Goal: Task Accomplishment & Management: Use online tool/utility

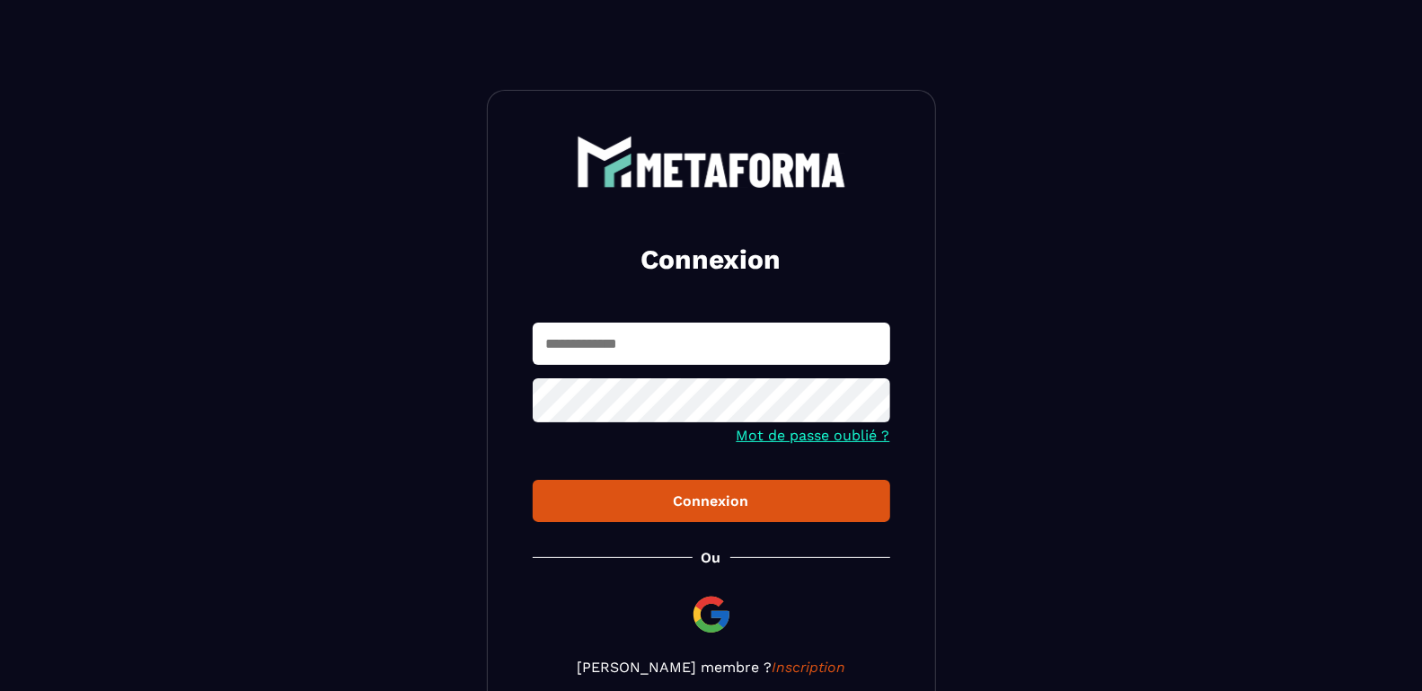
click at [674, 346] on input "text" at bounding box center [711, 343] width 357 height 42
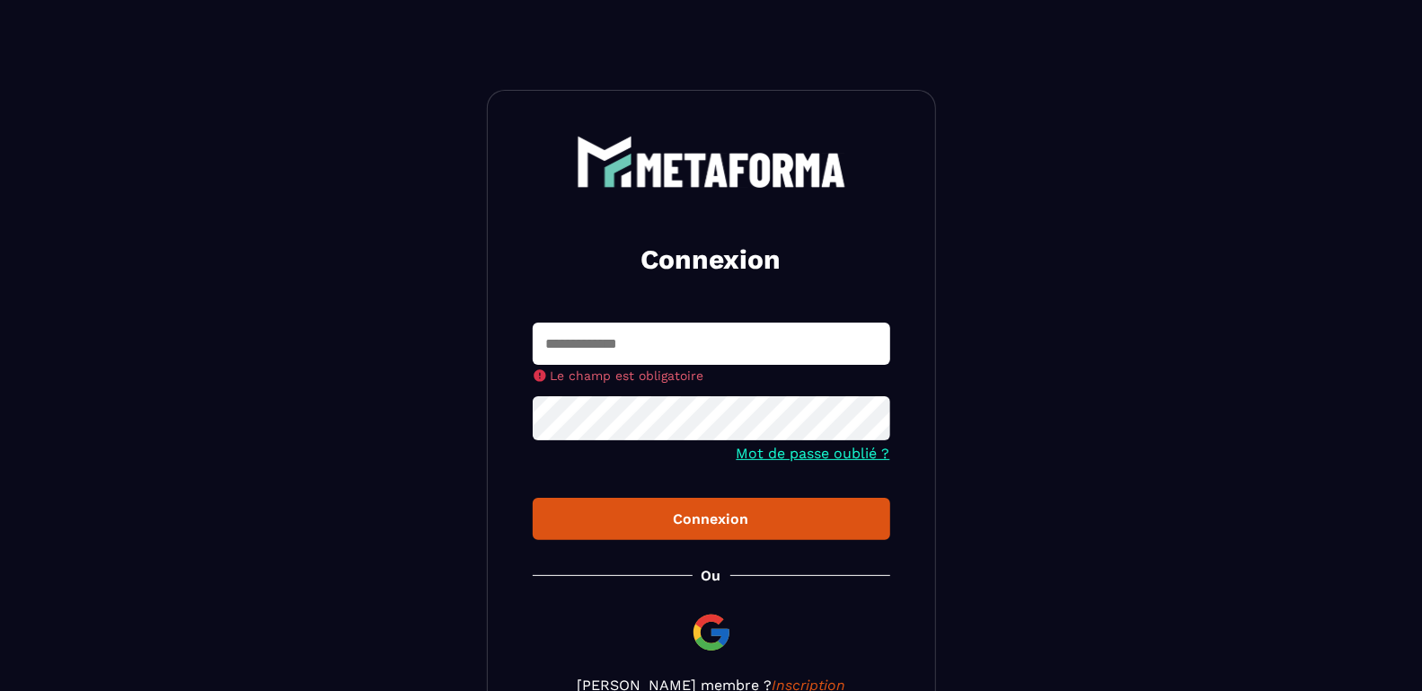
click at [684, 320] on div "Connexion Le champ est obligatoire Mot de passe oublié ? Connexion Ou Devenir m…" at bounding box center [711, 414] width 449 height 649
click at [678, 346] on input "text" at bounding box center [711, 343] width 357 height 42
type input "**********"
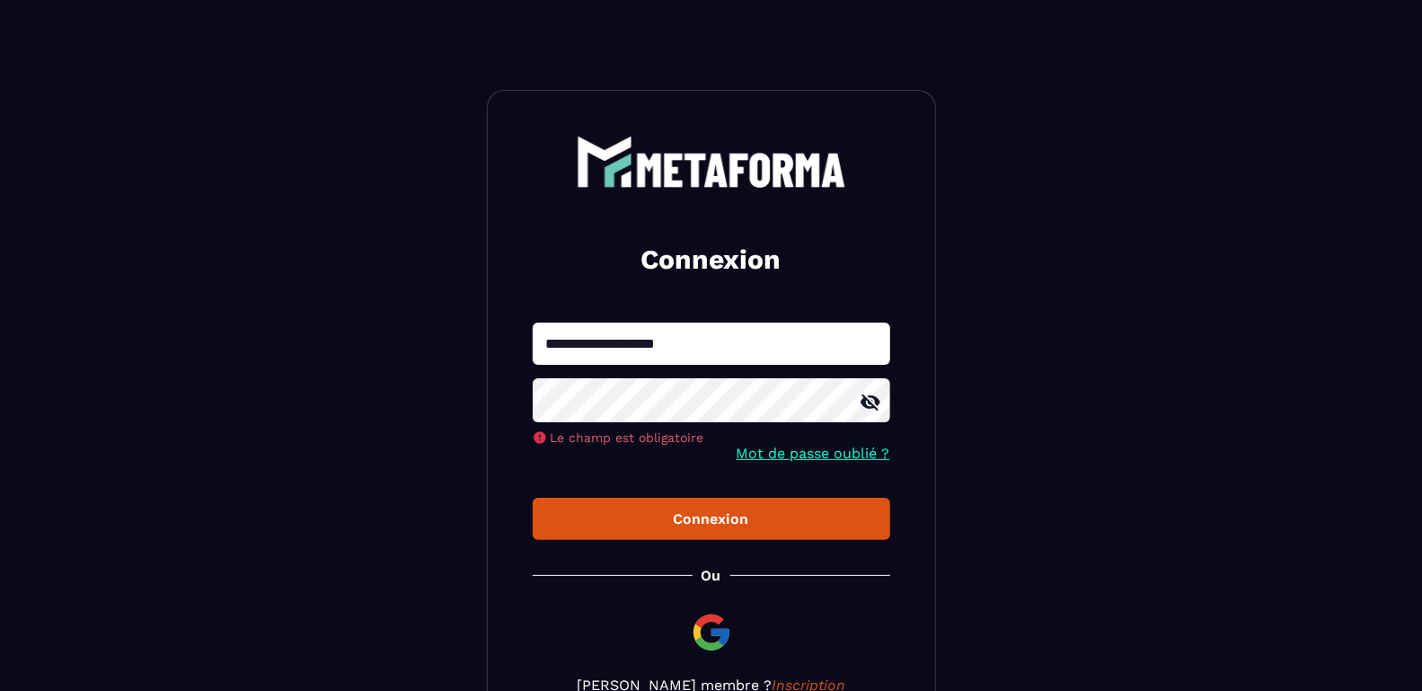
click at [533, 498] on button "Connexion" at bounding box center [711, 519] width 357 height 42
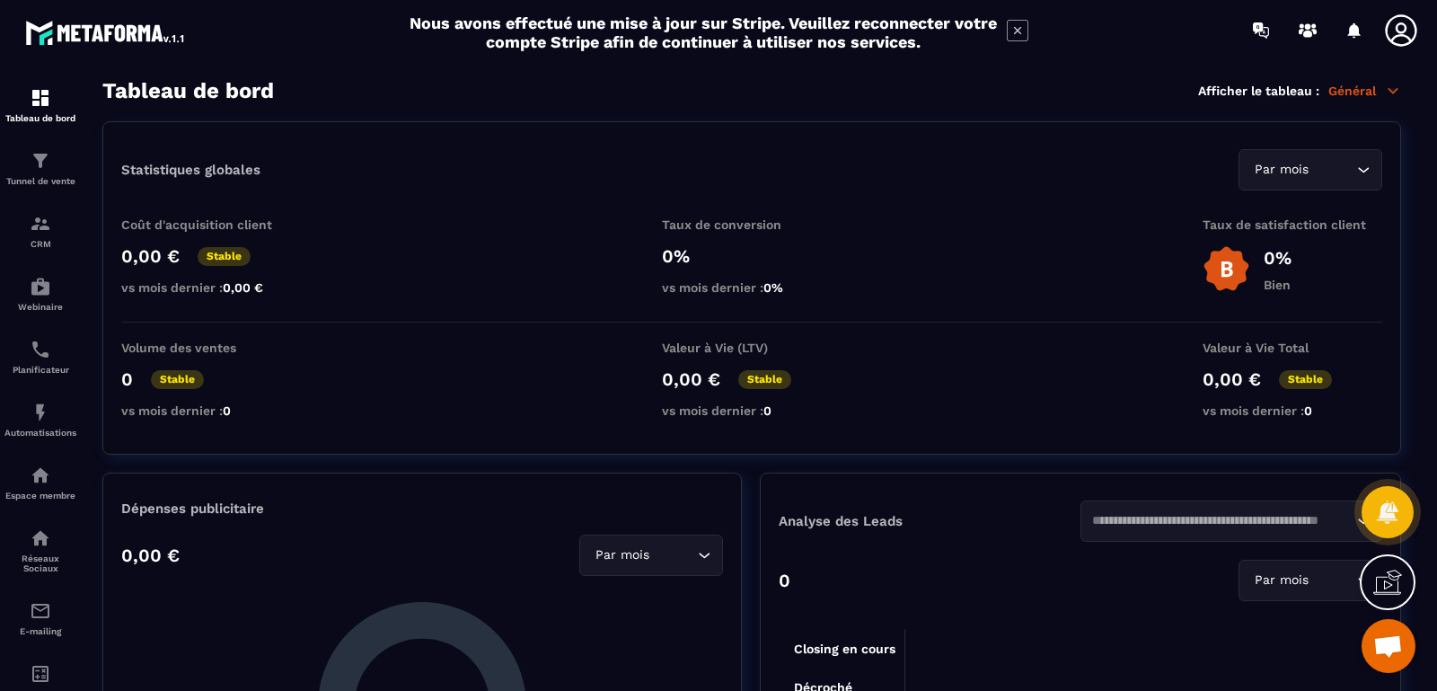
click at [1023, 31] on icon at bounding box center [1018, 31] width 22 height 22
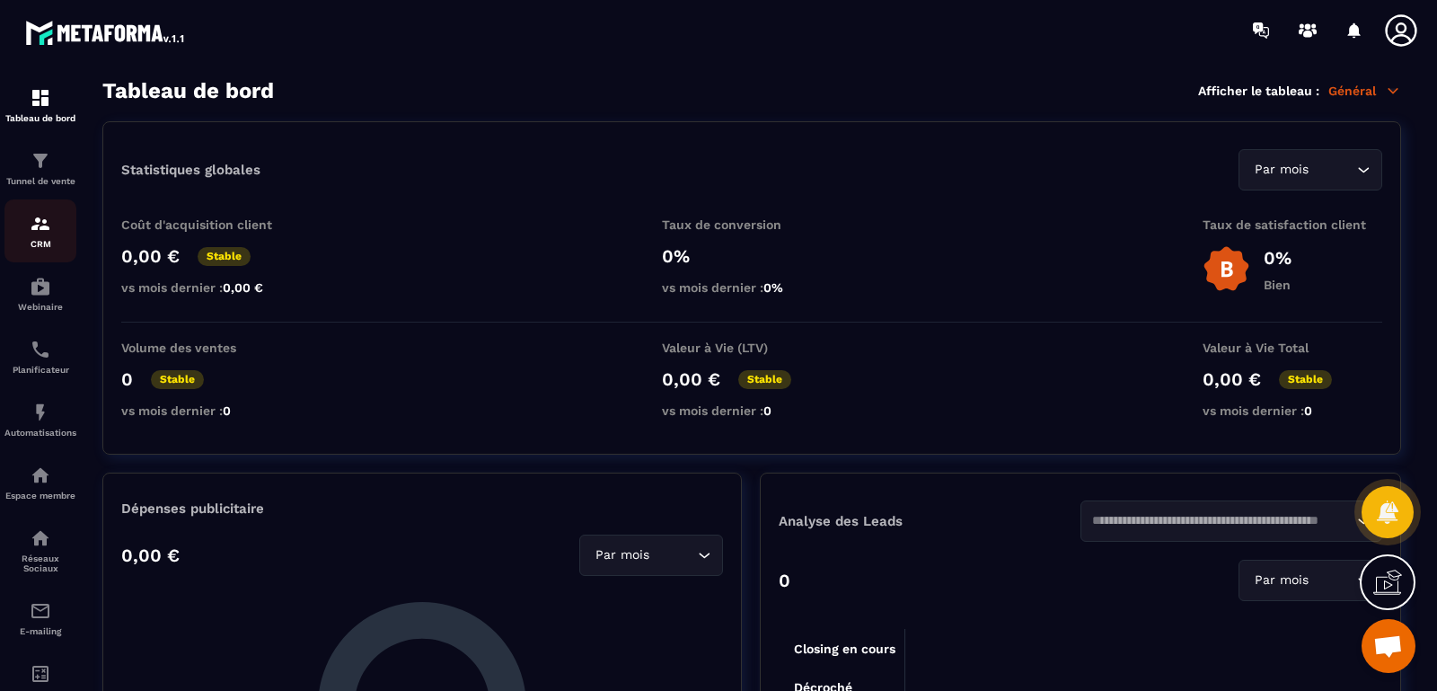
click at [48, 232] on img at bounding box center [41, 224] width 22 height 22
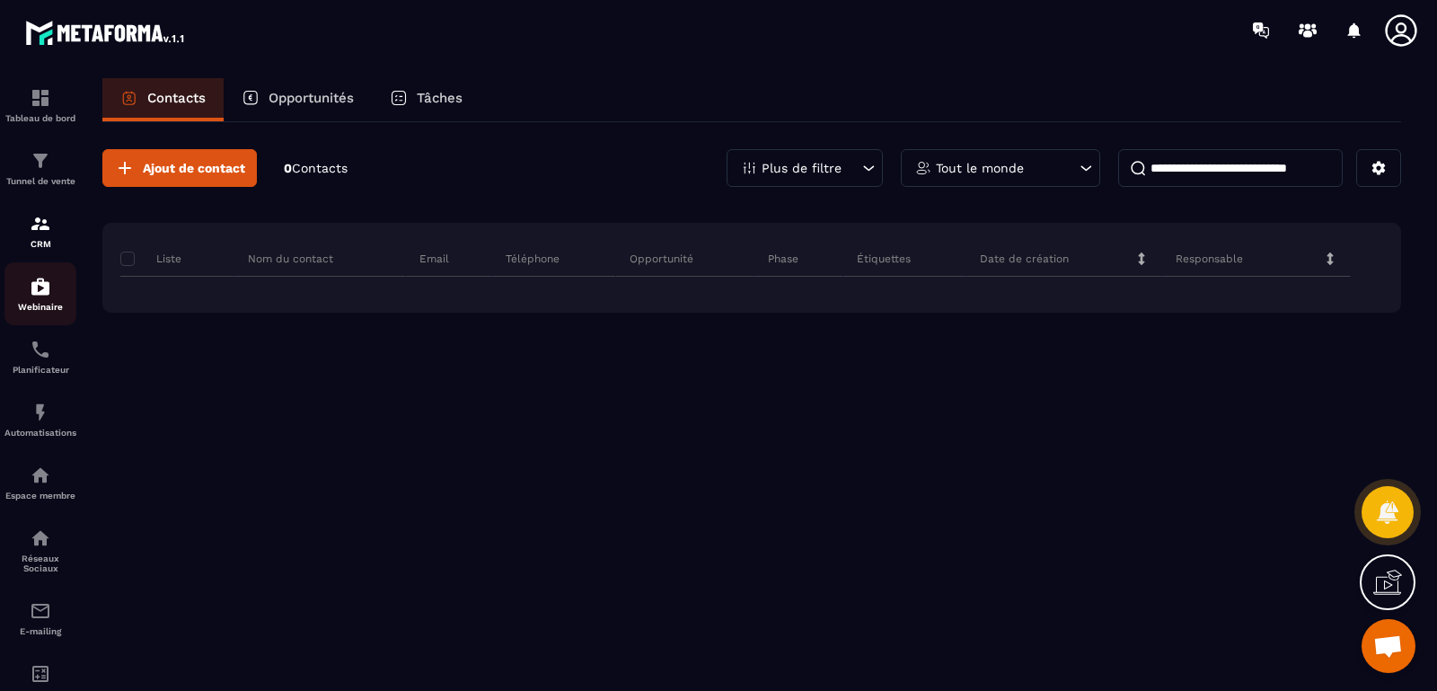
click at [45, 302] on div "Webinaire" at bounding box center [40, 294] width 72 height 36
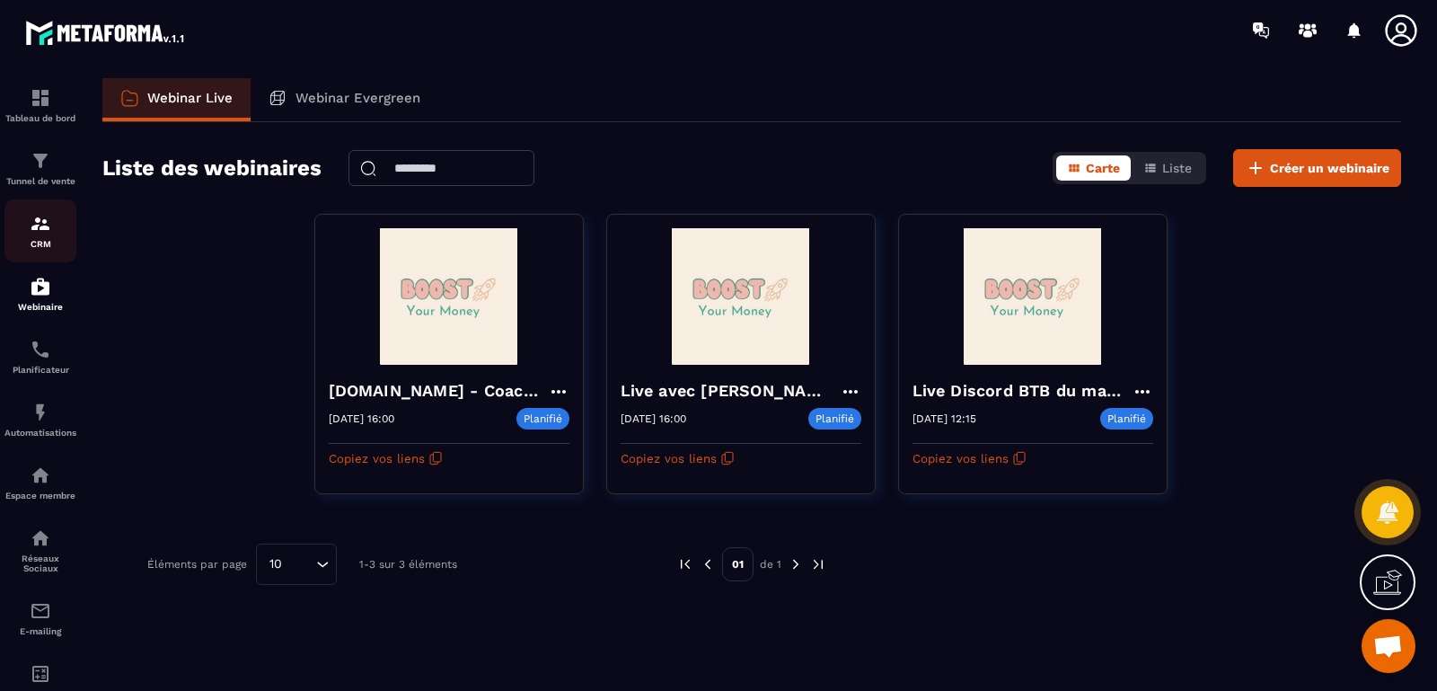
click at [52, 241] on p "CRM" at bounding box center [40, 244] width 72 height 10
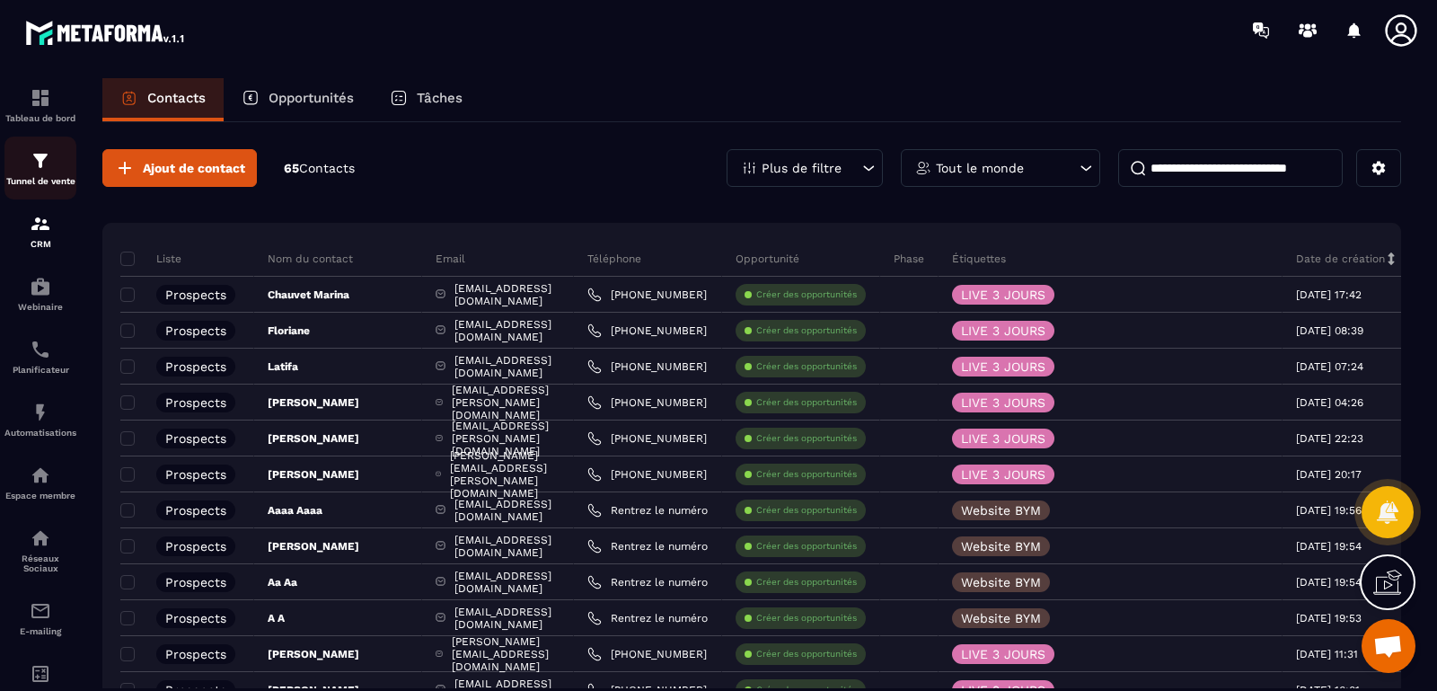
click at [43, 176] on p "Tunnel de vente" at bounding box center [40, 181] width 72 height 10
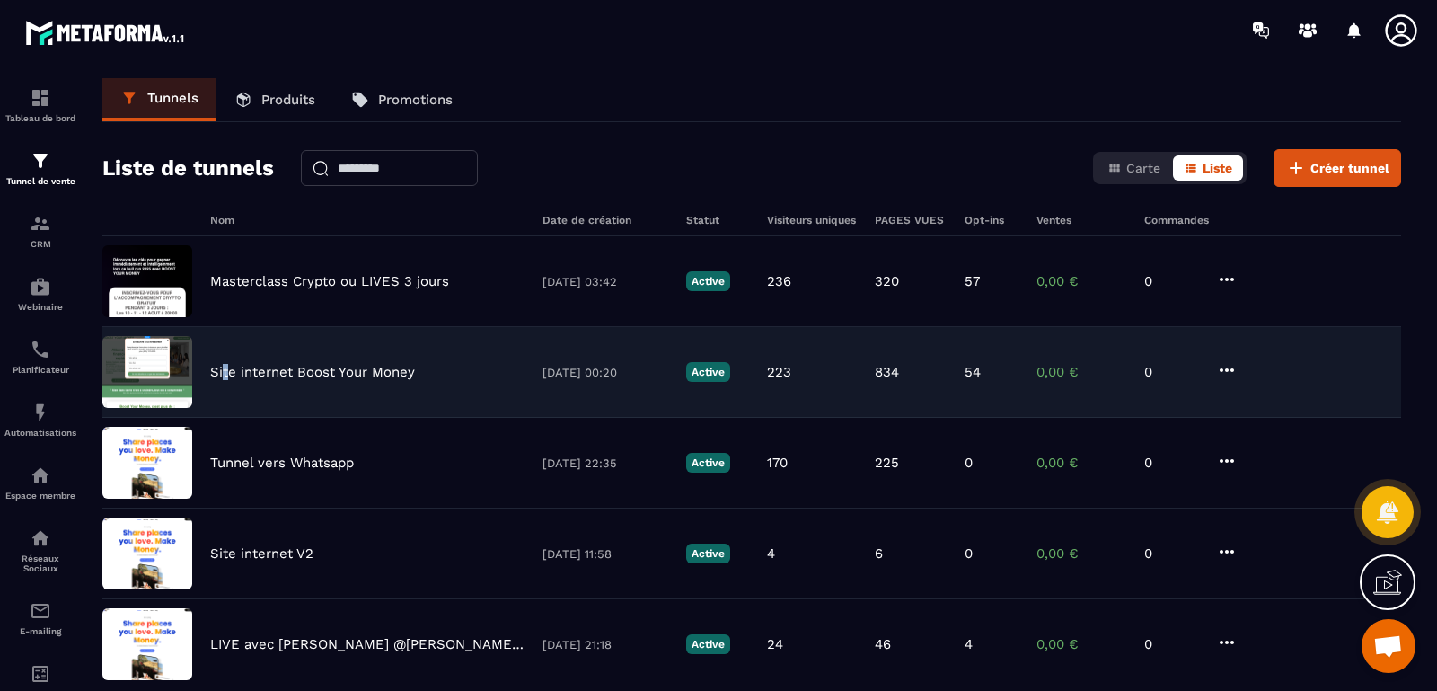
click at [226, 375] on p "Site internet Boost Your Money" at bounding box center [312, 372] width 205 height 16
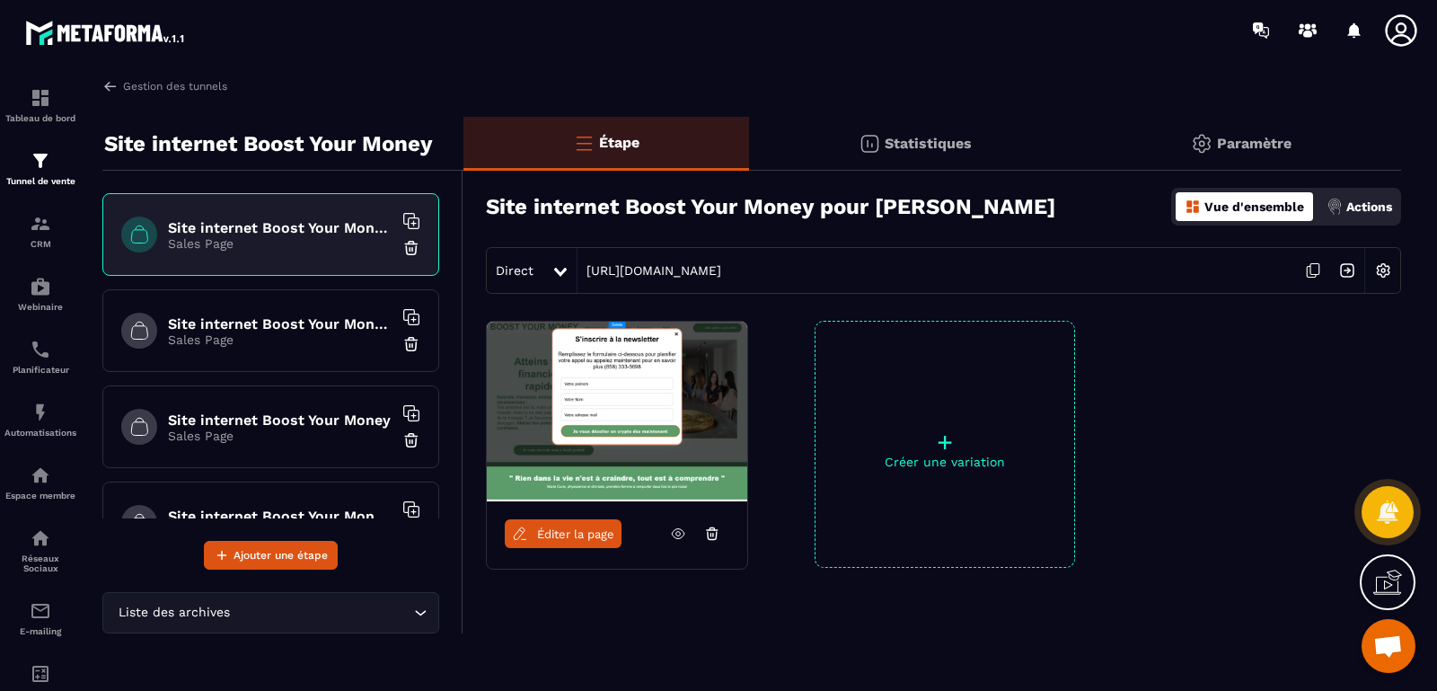
click at [303, 326] on h6 "Site internet Boost Your Money - 22/06 - todelete" at bounding box center [280, 323] width 225 height 17
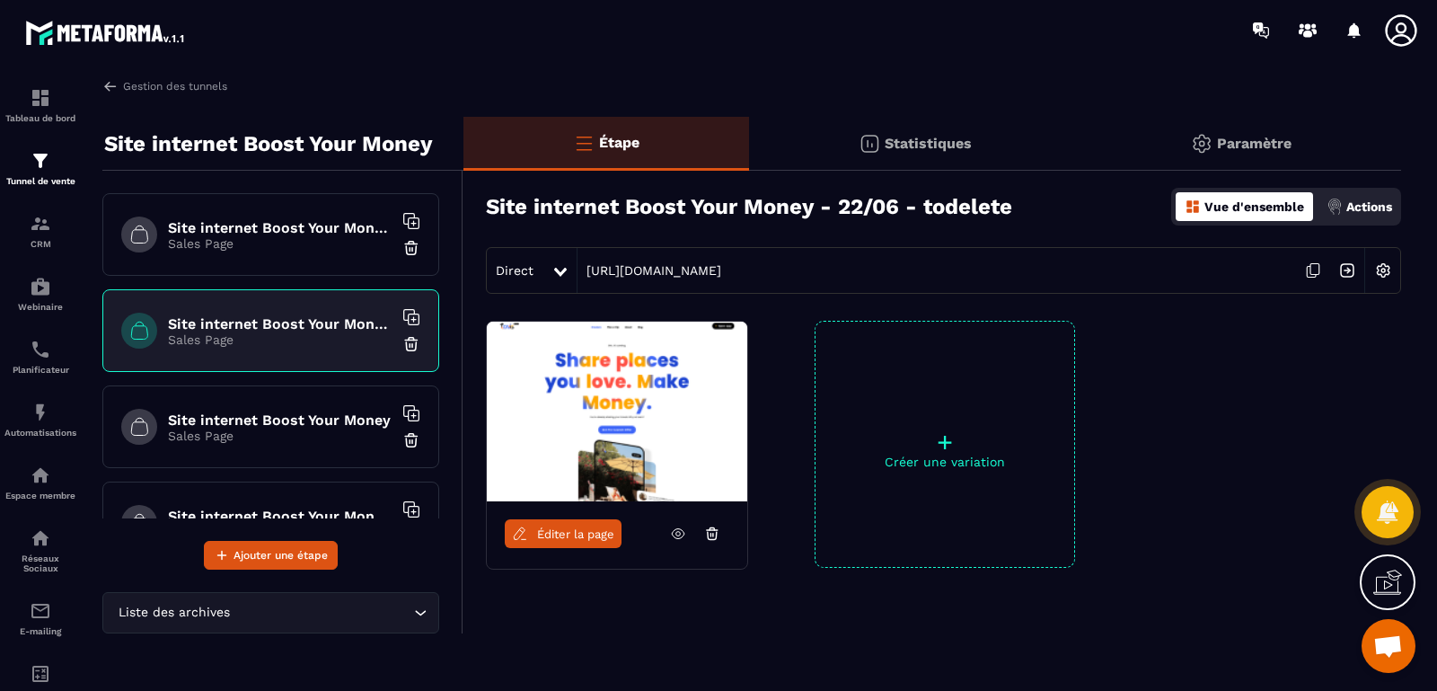
click at [291, 242] on p "Sales Page" at bounding box center [280, 243] width 225 height 14
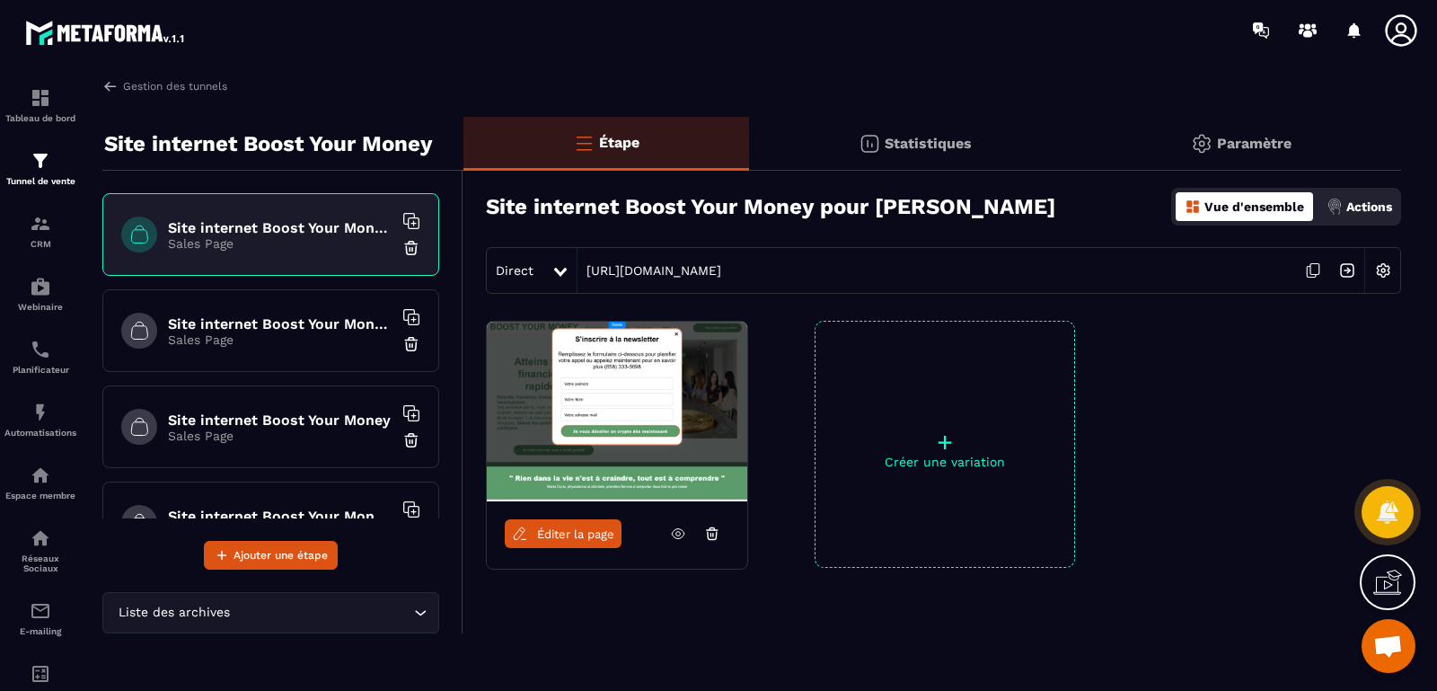
click at [276, 332] on p "Sales Page" at bounding box center [280, 339] width 225 height 14
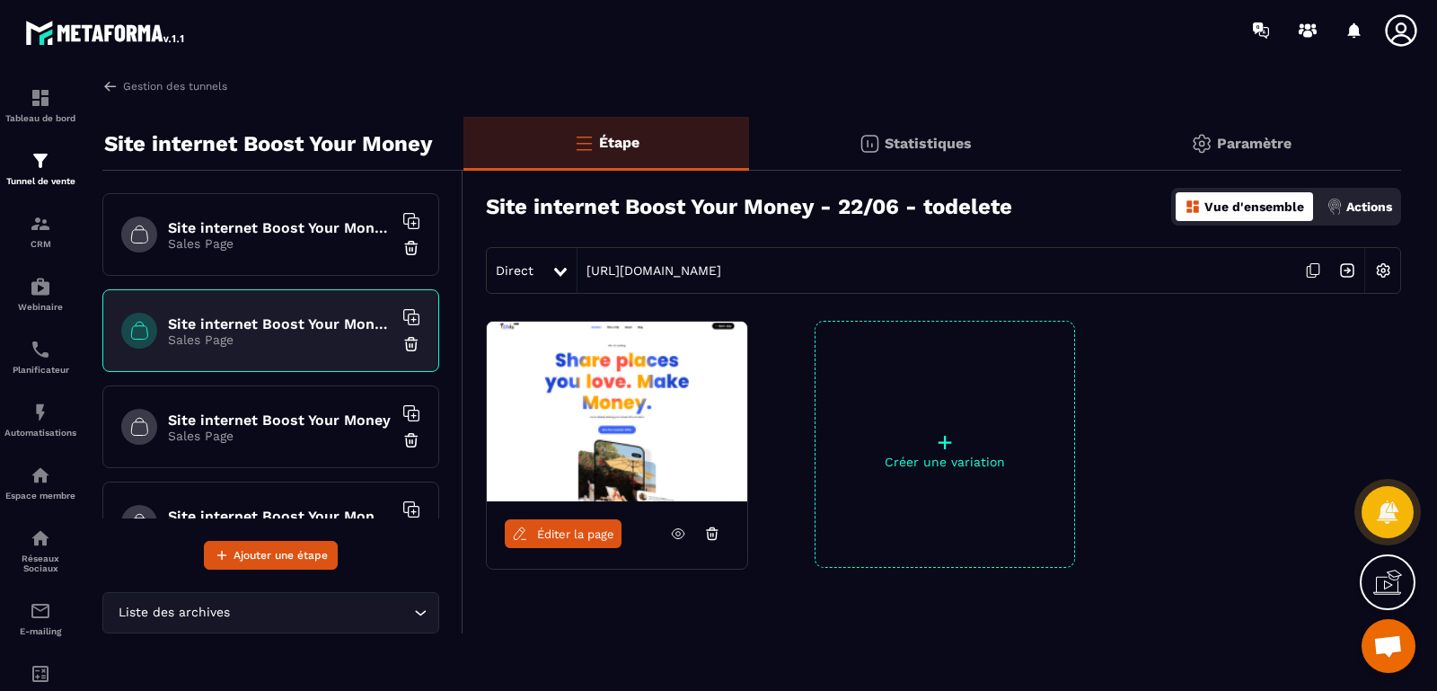
click at [286, 420] on h6 "Site internet Boost Your Money" at bounding box center [280, 419] width 225 height 17
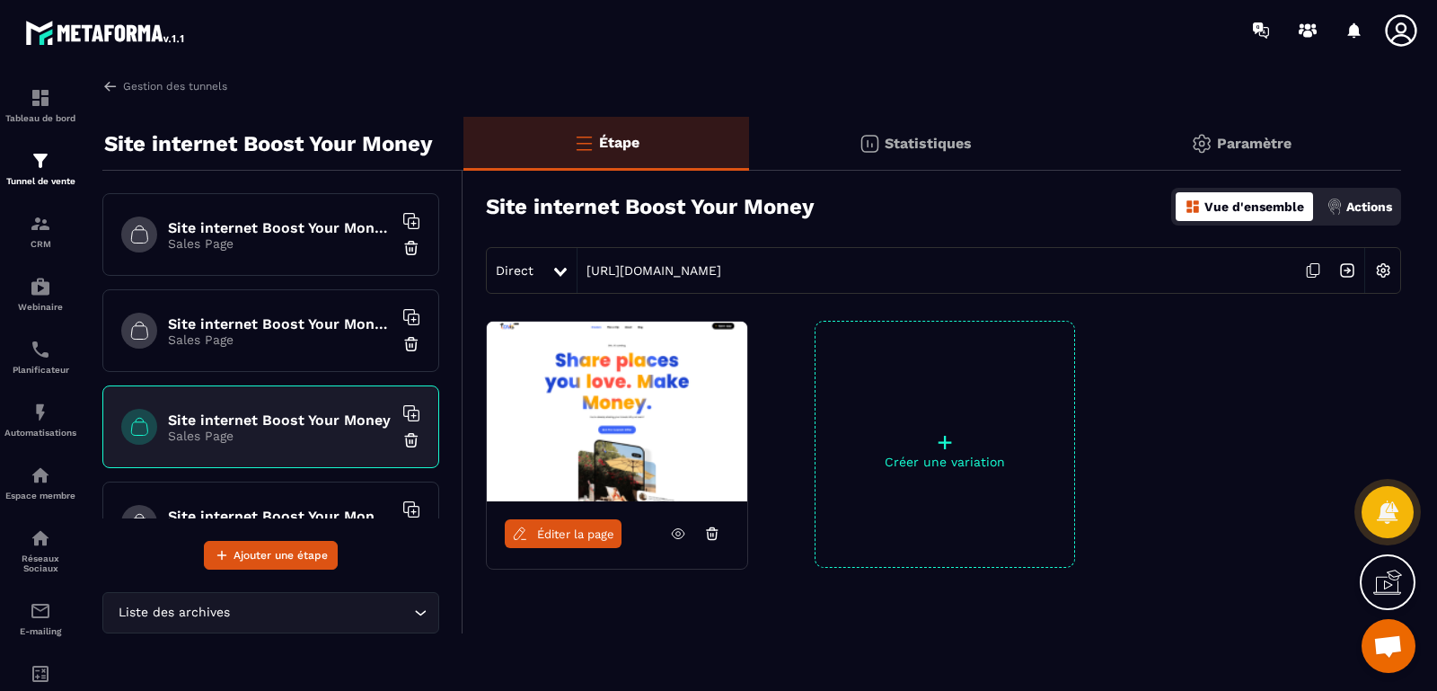
click at [584, 533] on span "Éditer la page" at bounding box center [575, 533] width 77 height 13
